Goal: Task Accomplishment & Management: Use online tool/utility

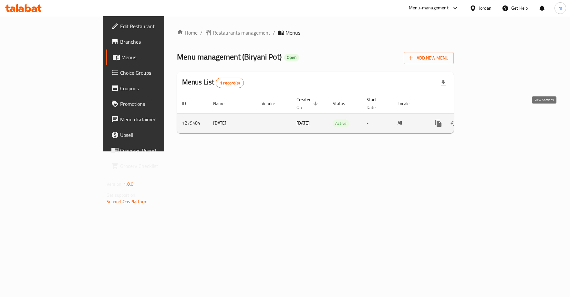
click at [489, 119] on icon "enhanced table" at bounding box center [485, 123] width 8 height 8
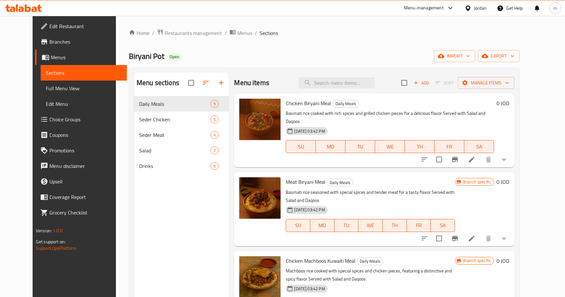
click at [55, 119] on span "Choice Groups" at bounding box center [85, 119] width 72 height 8
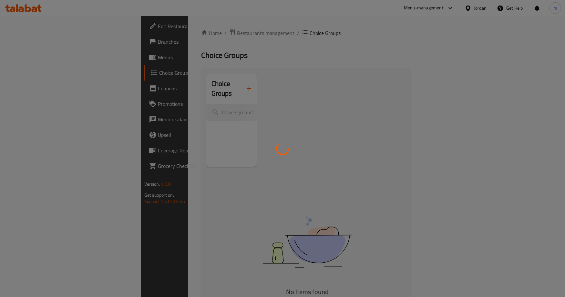
click at [140, 115] on div at bounding box center [282, 148] width 565 height 297
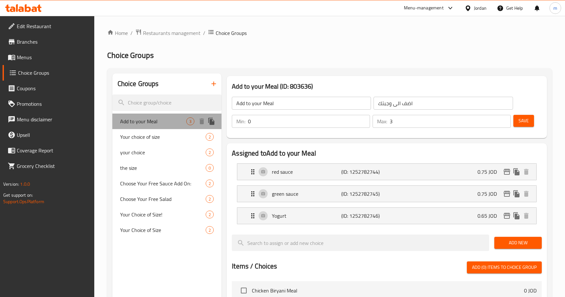
click at [153, 123] on span "Add to your Meal" at bounding box center [153, 121] width 66 height 8
click at [164, 33] on span "Restaurants management" at bounding box center [171, 33] width 57 height 8
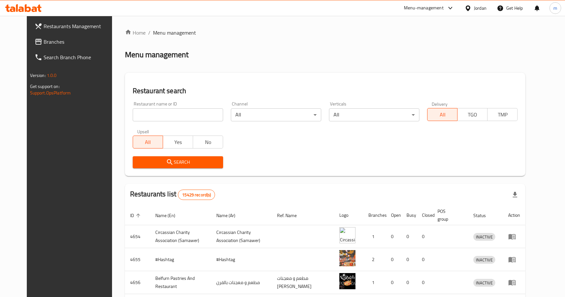
click at [44, 43] on span "Branches" at bounding box center [80, 42] width 72 height 8
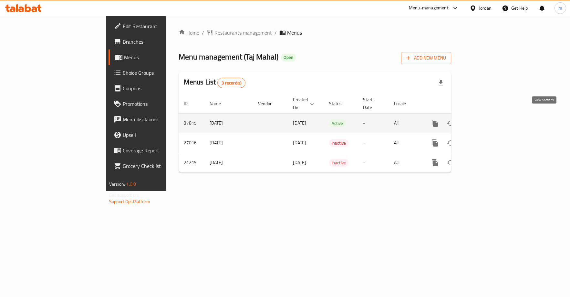
click at [485, 119] on icon "enhanced table" at bounding box center [482, 123] width 8 height 8
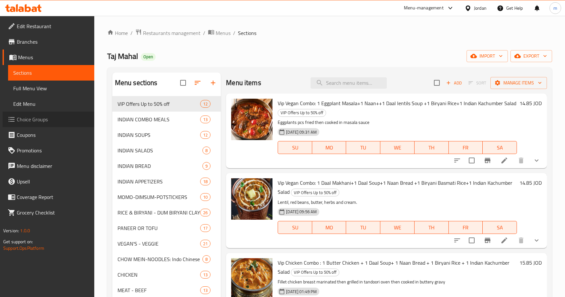
click at [42, 120] on span "Choice Groups" at bounding box center [53, 119] width 72 height 8
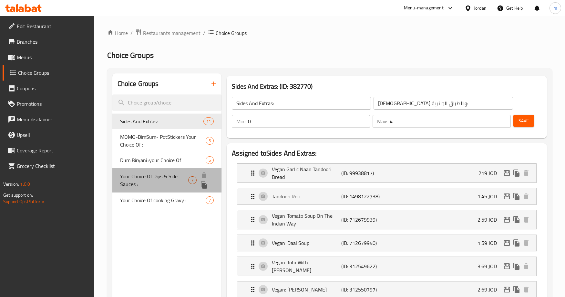
click at [140, 178] on span "Your Choice Of Dips & Side Sauces :" at bounding box center [154, 180] width 68 height 16
type input "Your Choice Of Dips & Side Sauces :"
type input "اختيارك من الصوصات الجانبية والديب :"
type input "6"
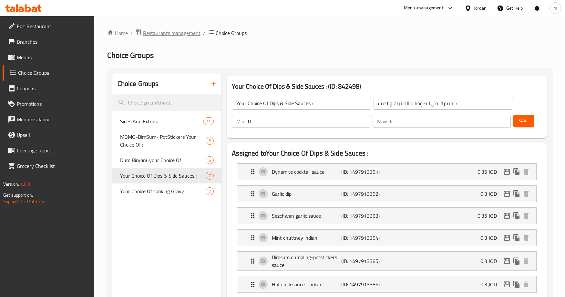
click at [174, 34] on span "Restaurants management" at bounding box center [171, 33] width 57 height 8
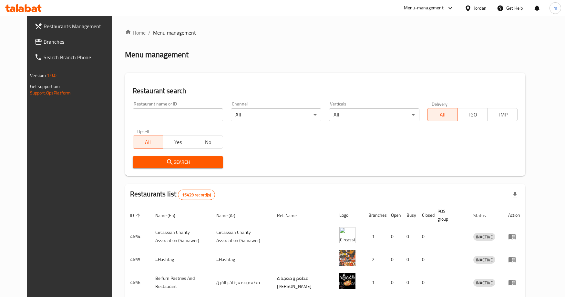
click at [44, 41] on span "Branches" at bounding box center [80, 42] width 72 height 8
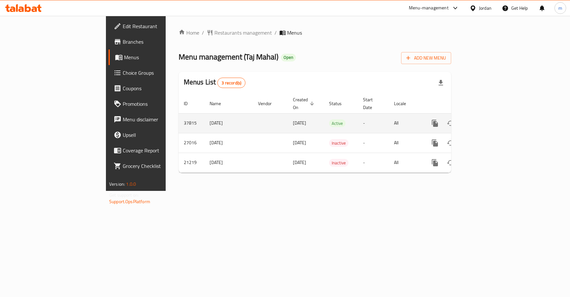
click at [484, 120] on icon "enhanced table" at bounding box center [482, 123] width 6 height 6
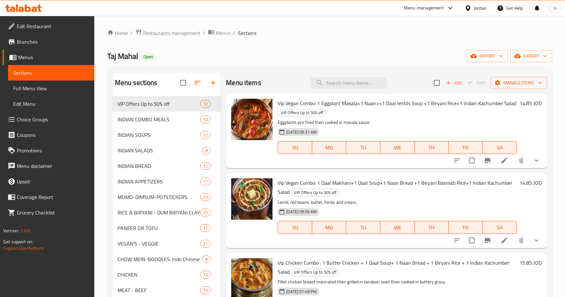
click at [41, 118] on span "Choice Groups" at bounding box center [53, 119] width 72 height 8
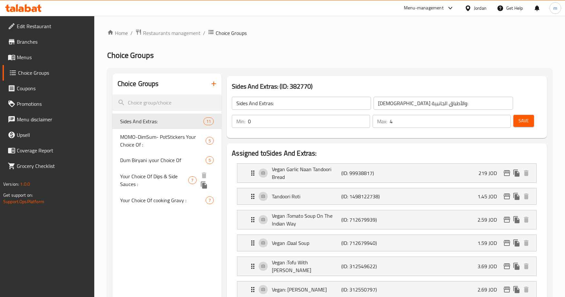
drag, startPoint x: 156, startPoint y: 179, endPoint x: 183, endPoint y: 205, distance: 37.5
click at [156, 179] on span "Your Choice Of Dips & Side Sauces :" at bounding box center [154, 180] width 68 height 16
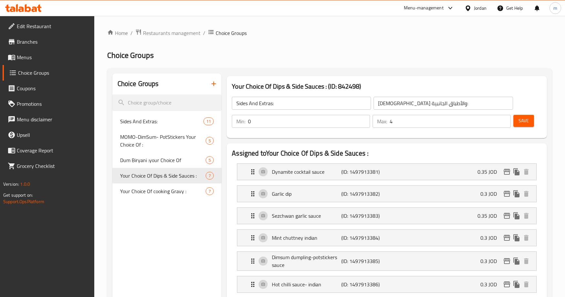
type input "Your Choice Of Dips & Side Sauces :"
type input "اختيارك من الصوصات الجانبية والديب :"
type input "6"
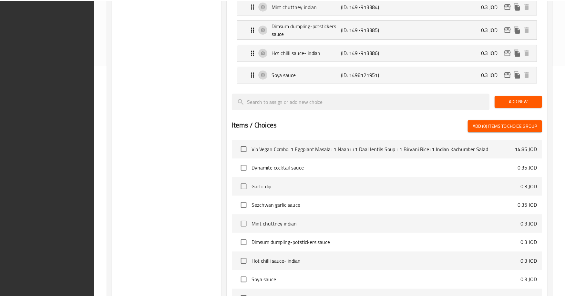
scroll to position [321, 0]
